Goal: Check status

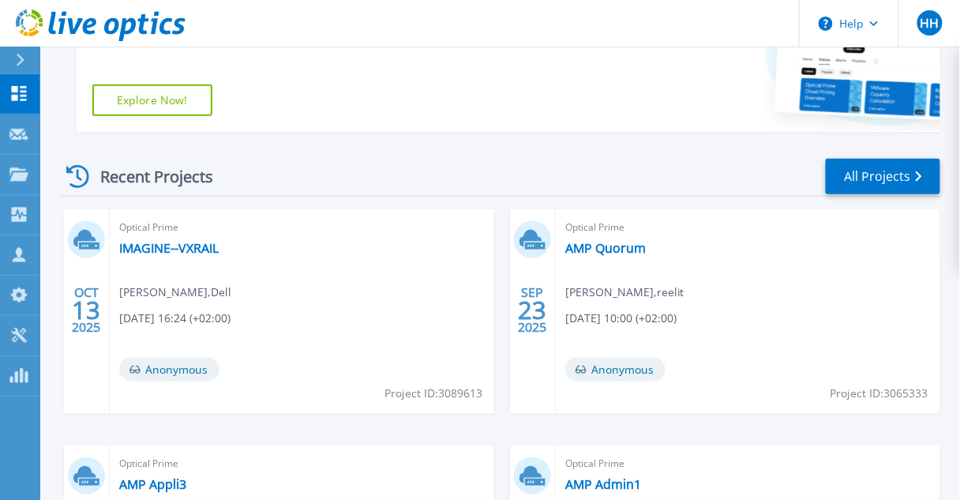
scroll to position [348, 0]
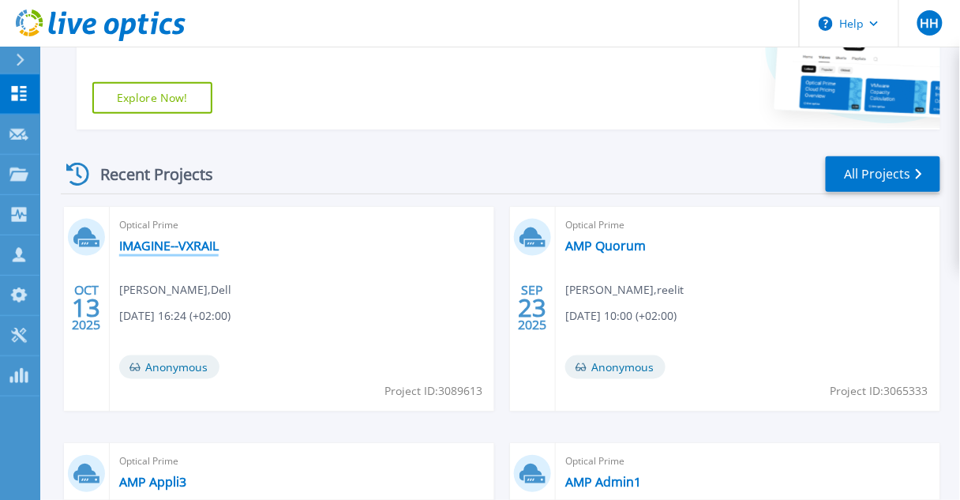
click at [155, 238] on link "IMAGINE--VXRAIL" at bounding box center [169, 246] width 100 height 16
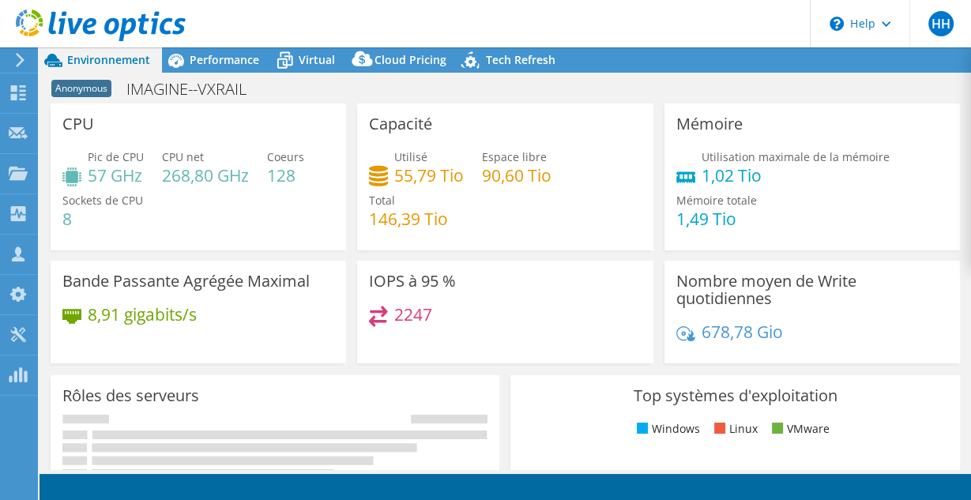
select select "USD"
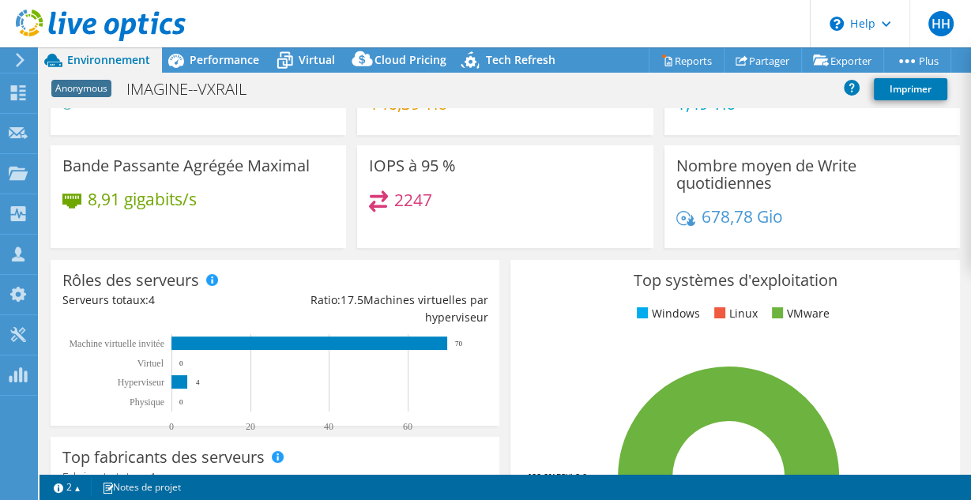
scroll to position [126, 0]
